Goal: Task Accomplishment & Management: Use online tool/utility

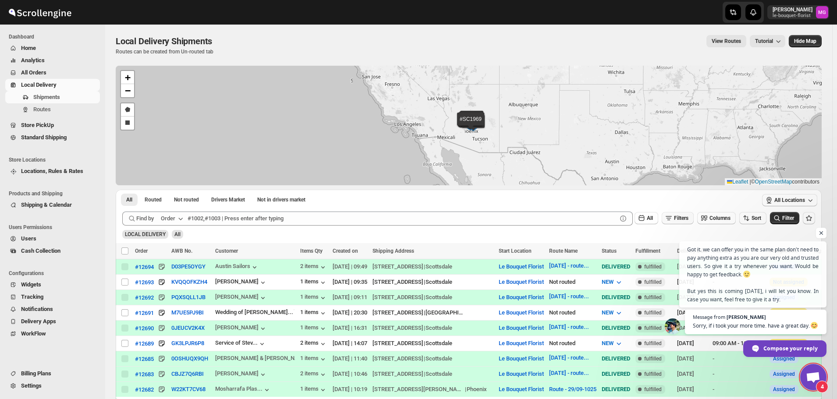
click at [688, 219] on span "Filters" at bounding box center [681, 218] width 14 height 6
click at [661, 251] on div "Add Filter" at bounding box center [681, 253] width 58 height 22
click at [663, 252] on button "Add Filter" at bounding box center [681, 253] width 40 height 12
click at [651, 256] on button "Select" at bounding box center [634, 253] width 66 height 12
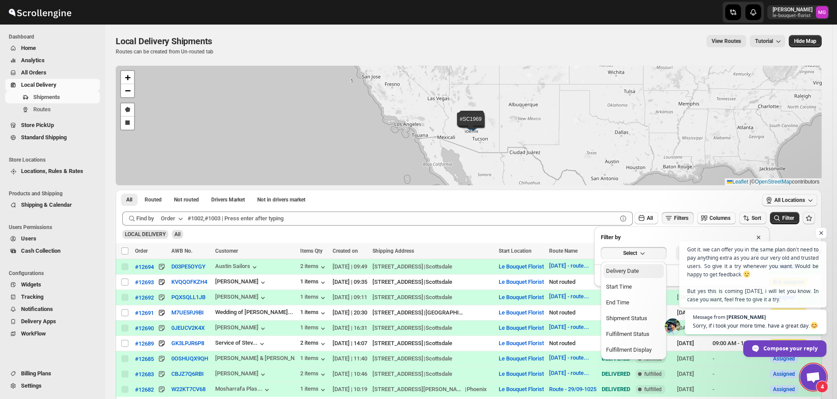
click at [638, 266] on button "Delivery Date" at bounding box center [633, 271] width 60 height 14
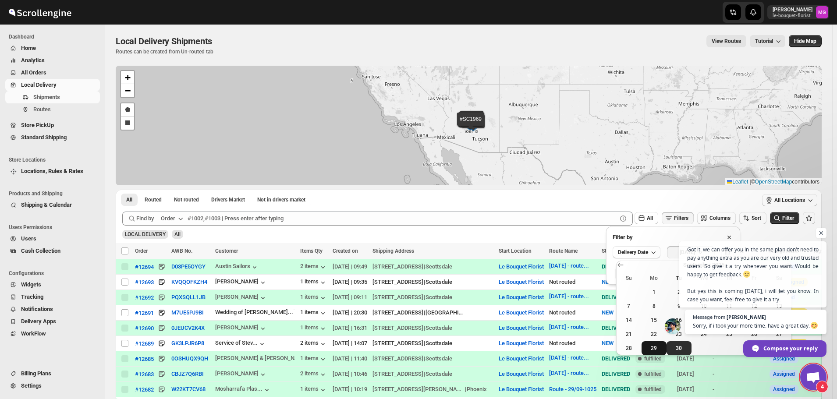
click at [660, 346] on span "29" at bounding box center [654, 348] width 18 height 7
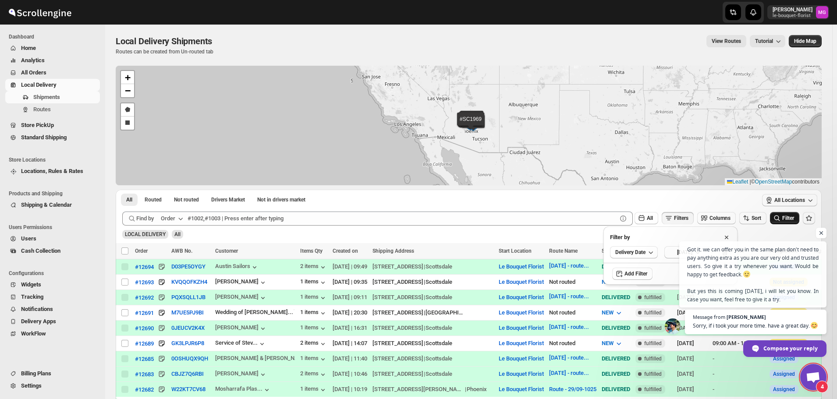
click at [794, 217] on span "Filter" at bounding box center [788, 218] width 12 height 6
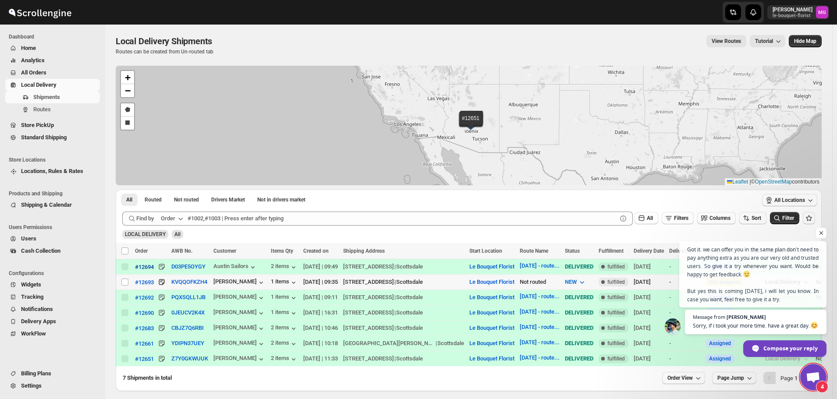
drag, startPoint x: 125, startPoint y: 283, endPoint x: 150, endPoint y: 266, distance: 30.3
click at [125, 283] on input "Select shipment" at bounding box center [124, 282] width 7 height 7
checkbox input "true"
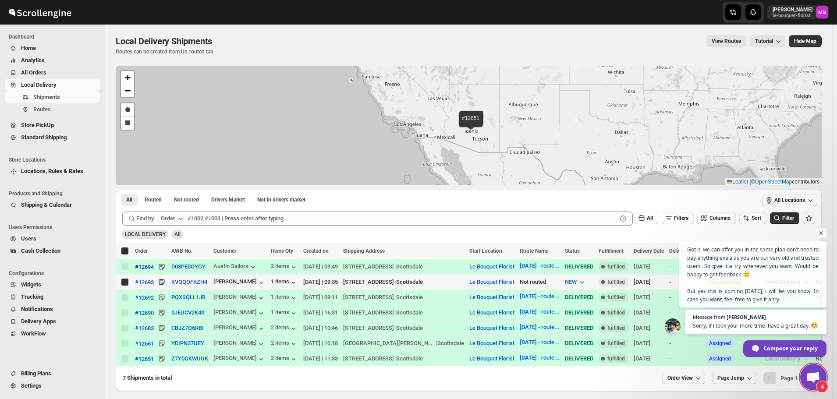
checkbox input "true"
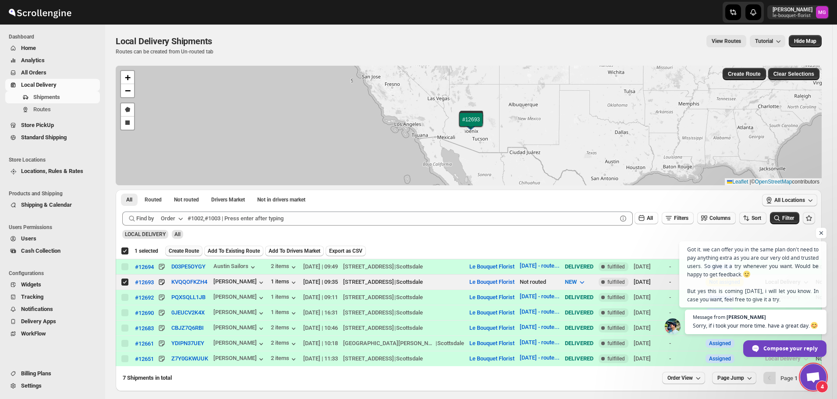
click at [191, 251] on span "Create Route" at bounding box center [184, 251] width 30 height 7
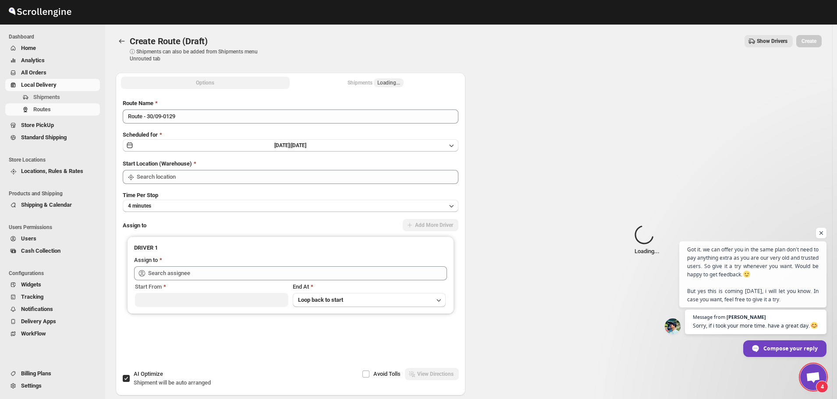
click at [189, 124] on div "Route Name Route - 30/09-0129 Scheduled for Tue Sep 30 2025 | Today Start Locat…" at bounding box center [291, 231] width 336 height 265
type input "Le Bouquet Florist"
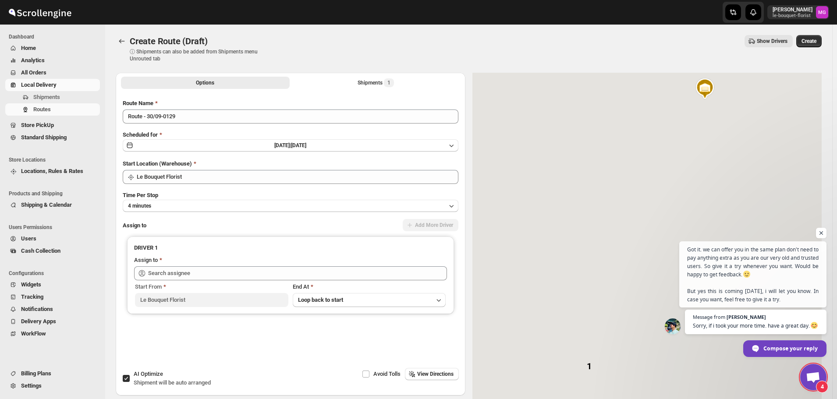
click at [188, 108] on div "Route Name Route - 30/09-0129" at bounding box center [291, 111] width 336 height 25
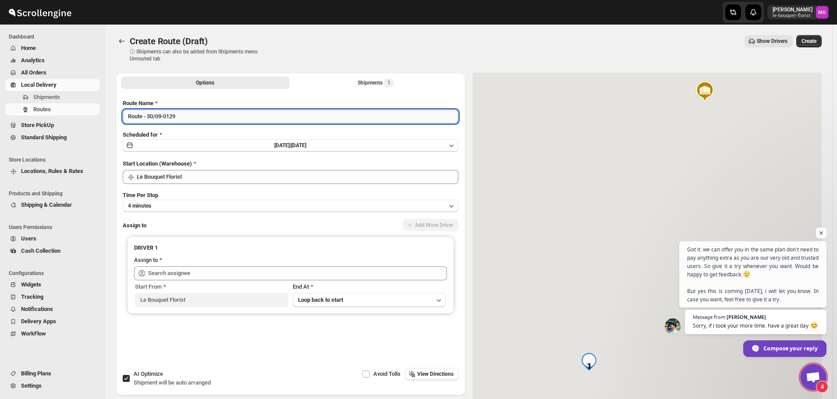
click at [191, 113] on input "Route - 30/09-0129" at bounding box center [291, 117] width 336 height 14
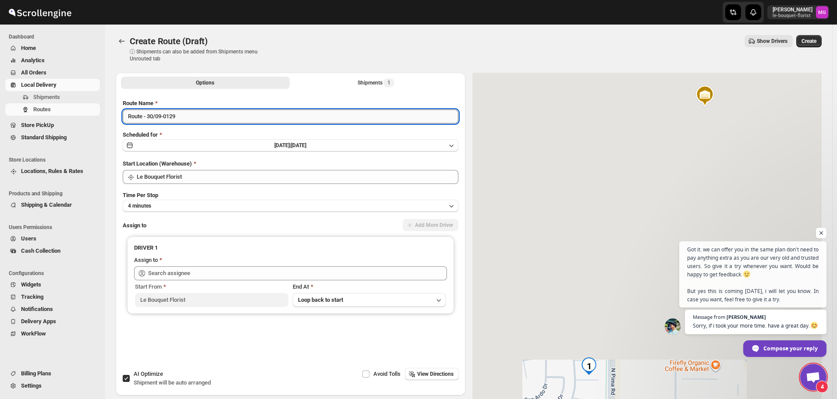
click at [191, 113] on input "Route - 30/09-0129" at bounding box center [291, 117] width 336 height 14
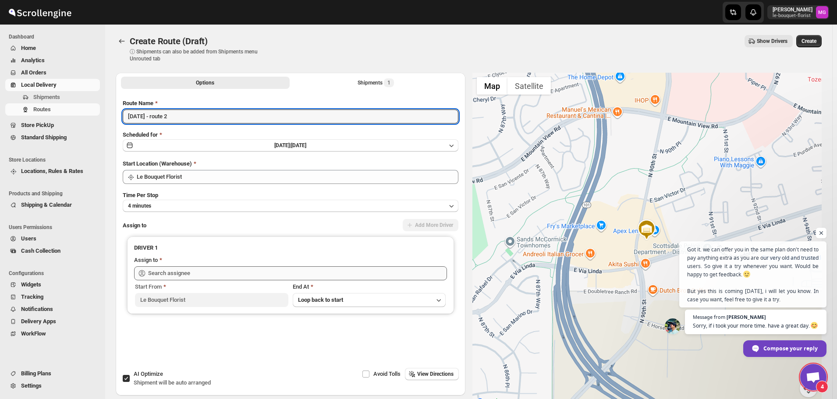
type input "[DATE] - route 2"
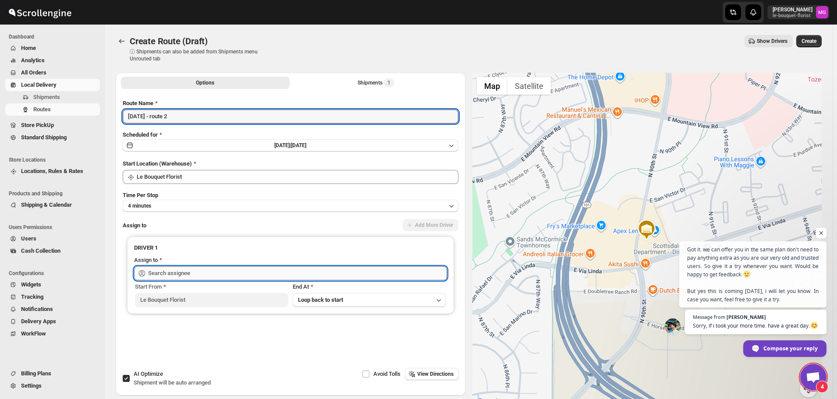
click at [195, 268] on input "text" at bounding box center [297, 273] width 299 height 14
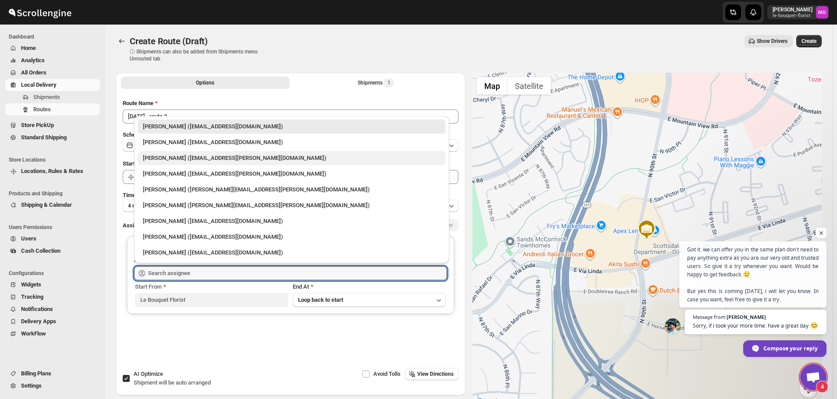
click at [180, 162] on div "Melody Gluth (mgluth@cox.net)" at bounding box center [292, 158] width 298 height 9
type input "Melody Gluth (mgluth@cox.net)"
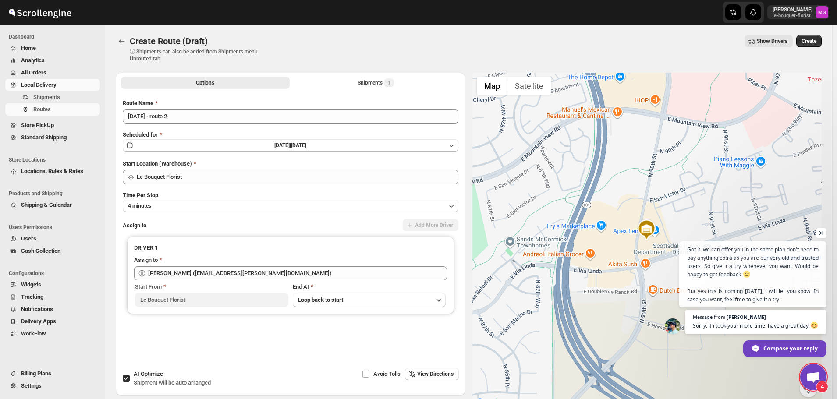
drag, startPoint x: 142, startPoint y: 379, endPoint x: 145, endPoint y: 383, distance: 4.7
click at [141, 380] on span "Shipment will be auto arranged" at bounding box center [172, 382] width 77 height 7
click at [130, 380] on input "AI Optimize Shipment will be auto arranged" at bounding box center [126, 378] width 7 height 7
checkbox input "false"
click at [810, 38] on button "Create" at bounding box center [808, 41] width 25 height 12
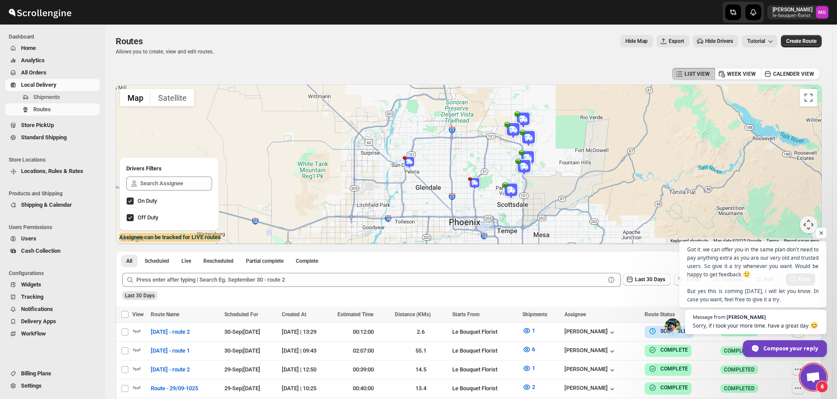
click at [795, 354] on span "Compose your reply" at bounding box center [790, 347] width 55 height 15
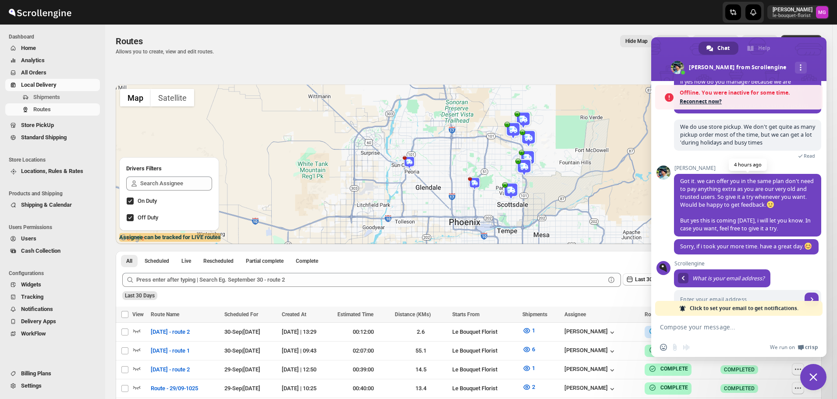
scroll to position [596, 0]
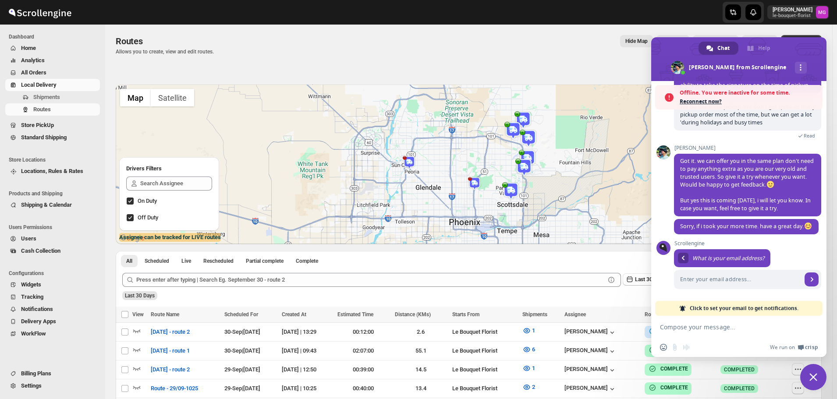
click at [306, 30] on div "Routes. This page is ready Routes Allows you to create, view and edit routes. H…" at bounding box center [469, 45] width 706 height 41
click at [811, 46] on span at bounding box center [738, 59] width 175 height 44
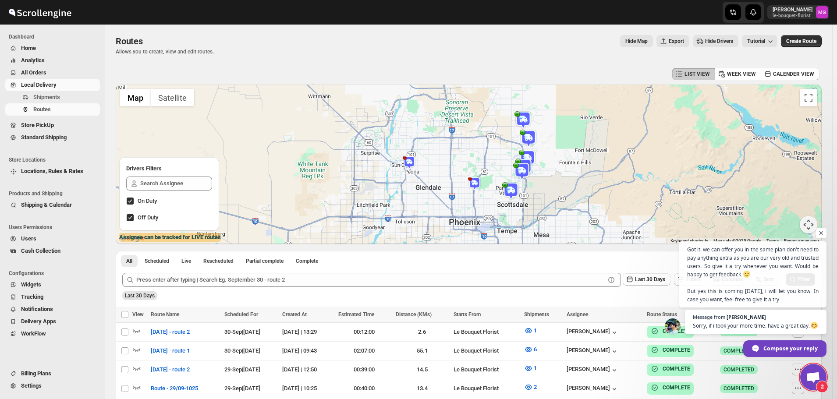
click at [812, 376] on span "Open chat" at bounding box center [813, 378] width 14 height 12
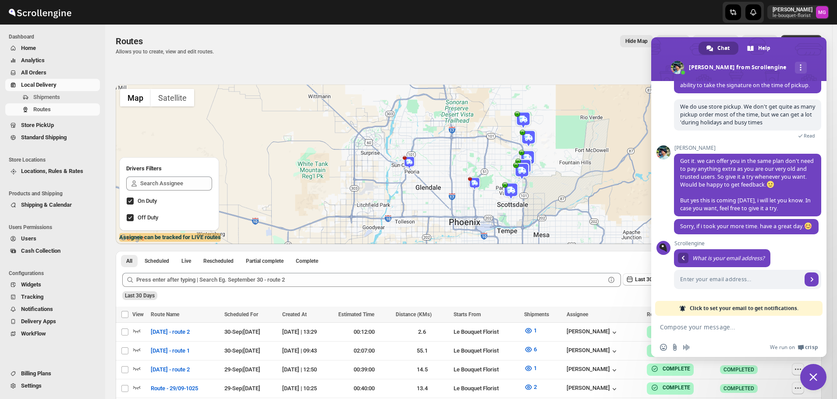
click at [812, 375] on span "Close chat" at bounding box center [813, 377] width 8 height 8
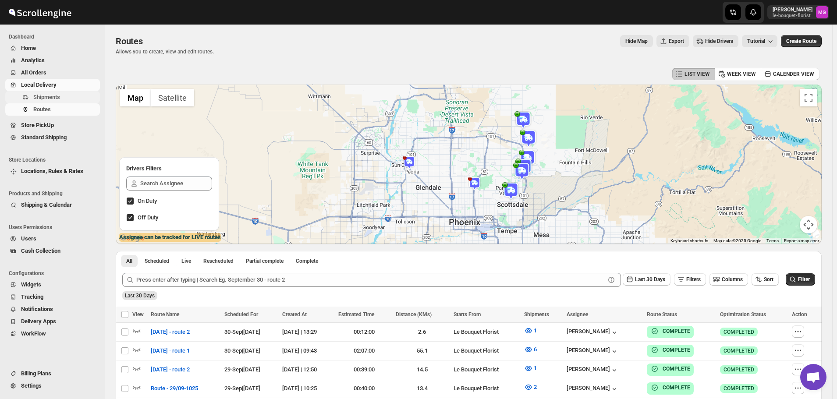
click at [52, 99] on span "Shipments" at bounding box center [46, 97] width 27 height 7
